Goal: Navigation & Orientation: Find specific page/section

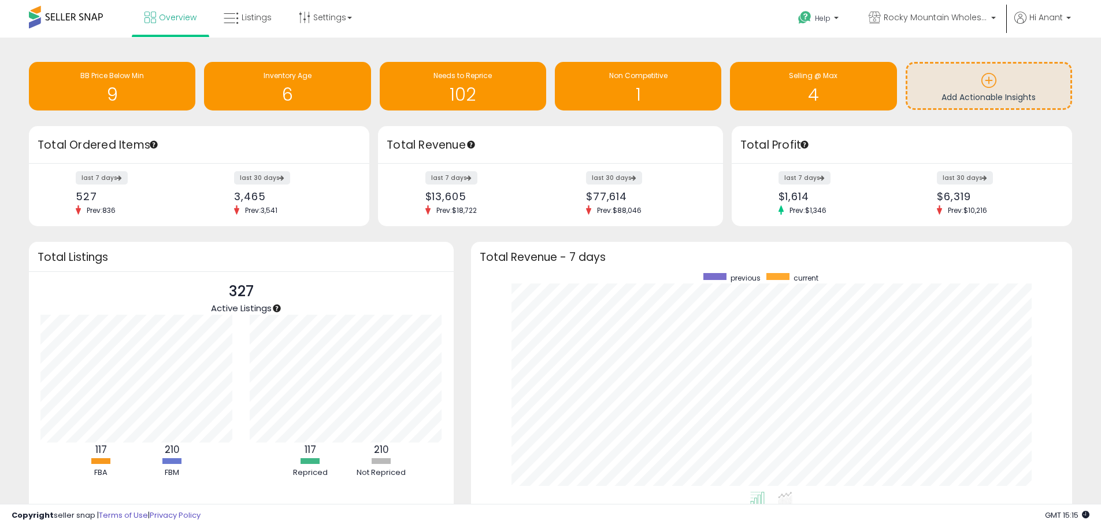
scroll to position [219, 579]
click at [129, 83] on div "6" at bounding box center [112, 88] width 155 height 34
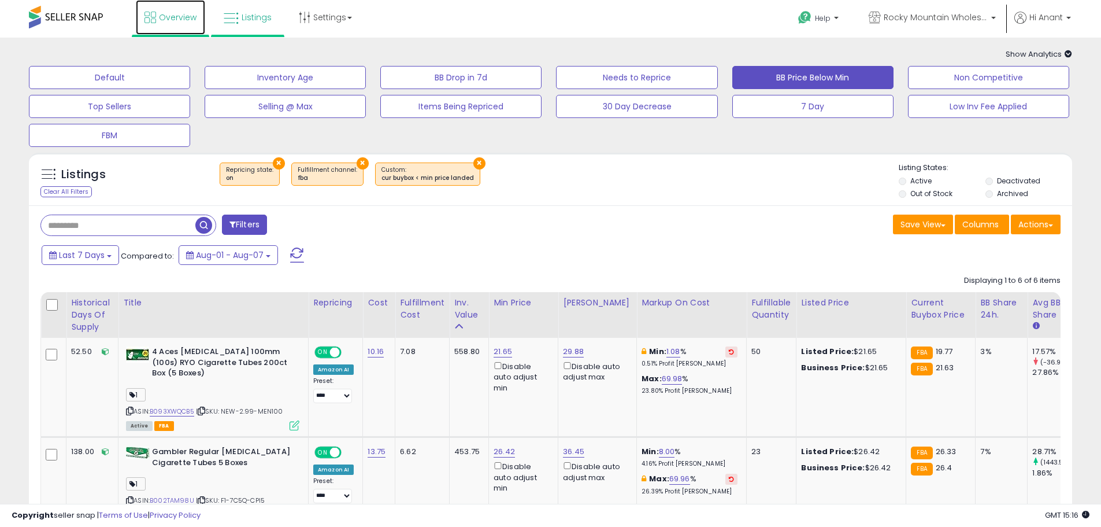
click at [179, 27] on link "Overview" at bounding box center [170, 17] width 69 height 35
